Goal: Task Accomplishment & Management: Use online tool/utility

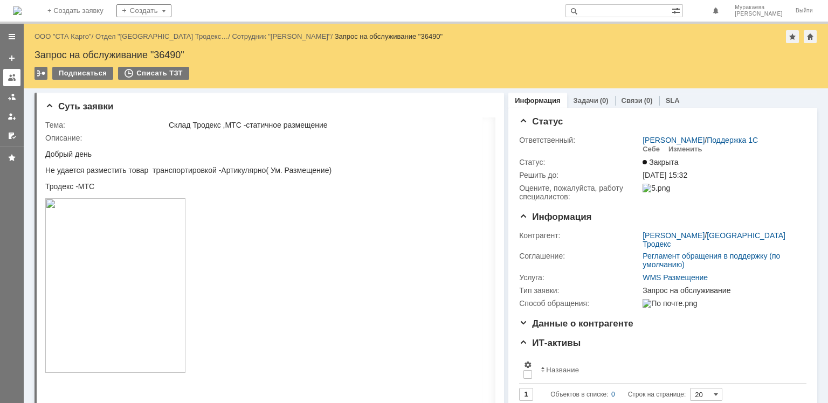
click at [8, 77] on div at bounding box center [12, 77] width 9 height 9
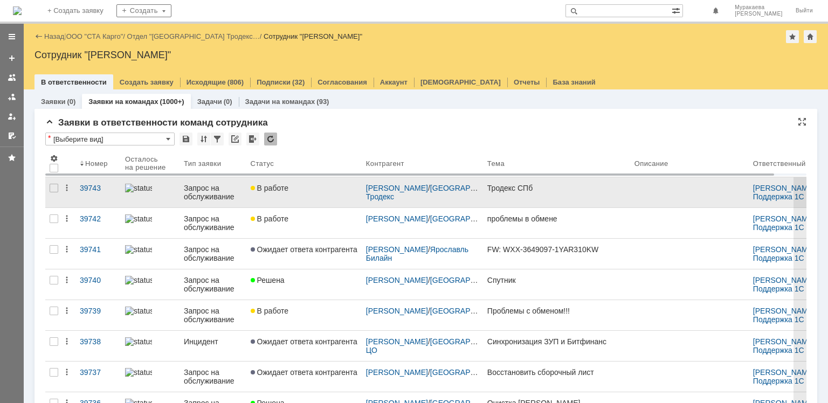
click at [203, 193] on div "Запрос на обслуживание" at bounding box center [213, 192] width 58 height 17
